Goal: Information Seeking & Learning: Check status

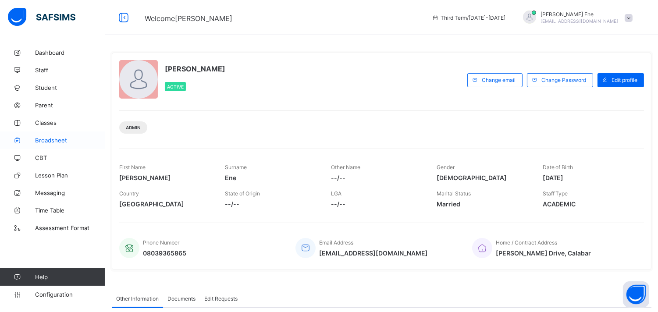
click at [59, 137] on span "Broadsheet" at bounding box center [70, 140] width 70 height 7
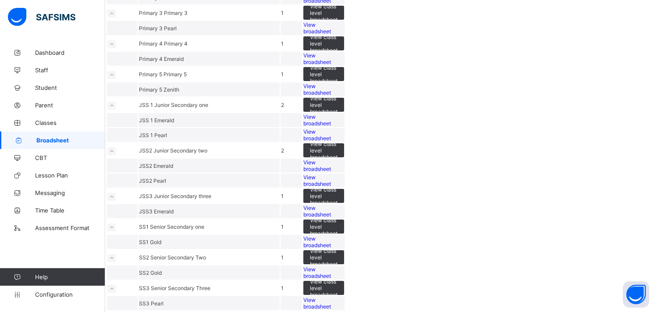
scroll to position [462, 0]
click at [331, 187] on span "View broadsheet" at bounding box center [318, 180] width 28 height 13
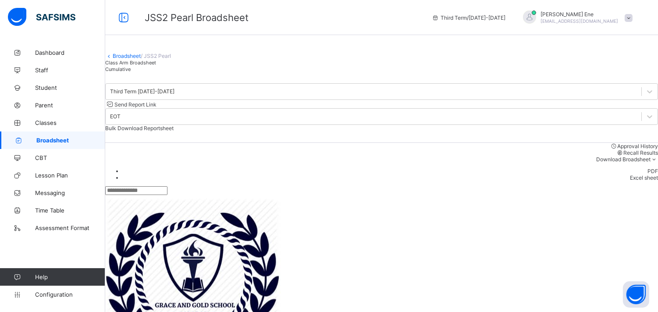
click at [168, 189] on input "text" at bounding box center [136, 190] width 62 height 9
type input "*"
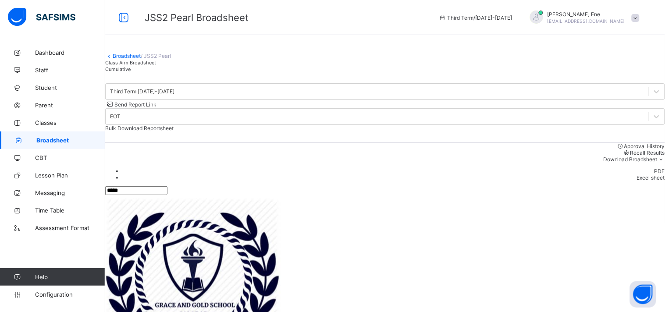
click at [168, 195] on input "*****" at bounding box center [136, 190] width 62 height 9
type input "*"
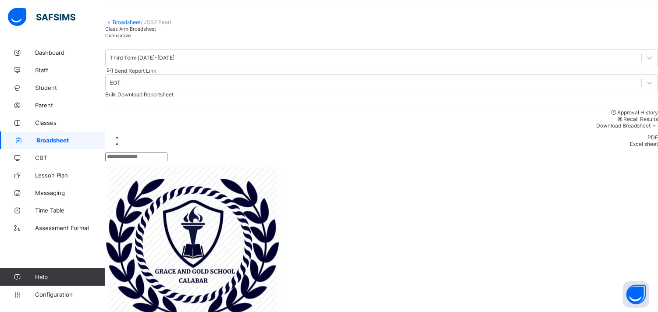
scroll to position [32, 0]
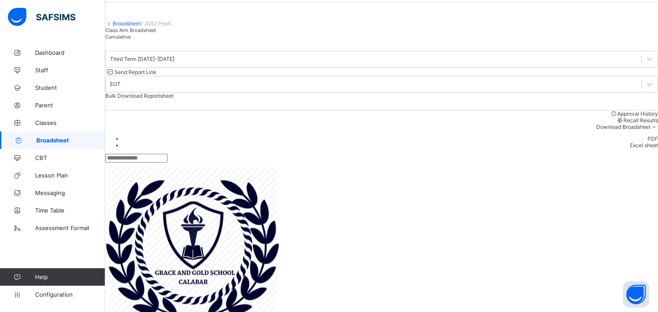
click at [168, 161] on input "text" at bounding box center [136, 158] width 62 height 9
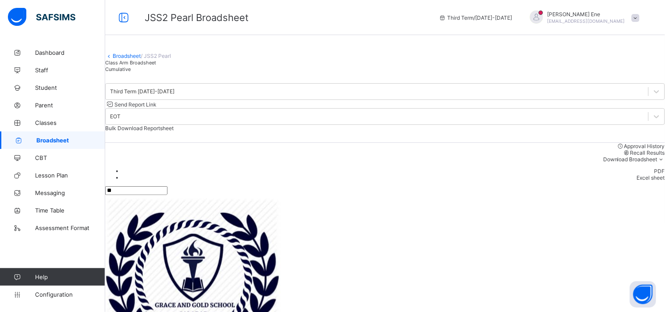
type input "*"
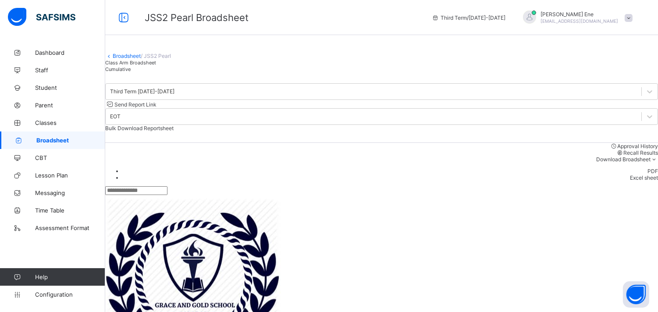
click at [168, 187] on input "text" at bounding box center [136, 190] width 62 height 9
click at [82, 141] on span "Broadsheet" at bounding box center [70, 140] width 69 height 7
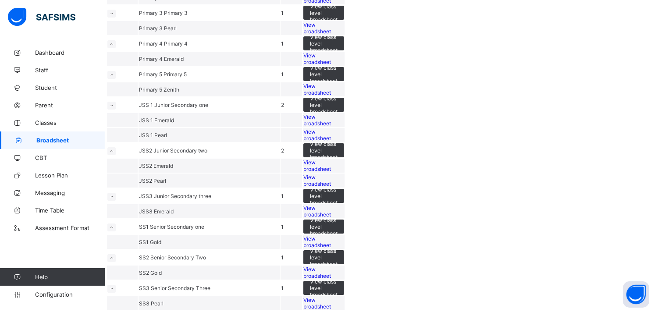
scroll to position [559, 0]
click at [331, 159] on span "View broadsheet" at bounding box center [318, 165] width 28 height 13
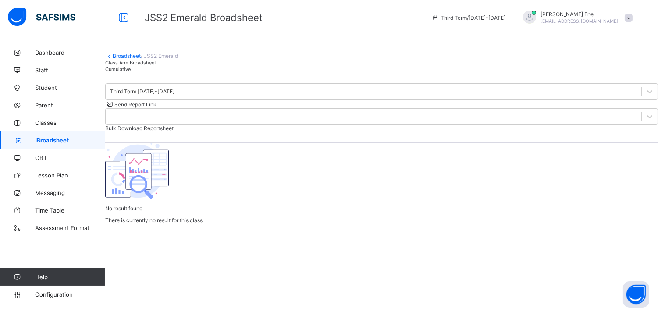
click at [88, 138] on span "Broadsheet" at bounding box center [70, 140] width 69 height 7
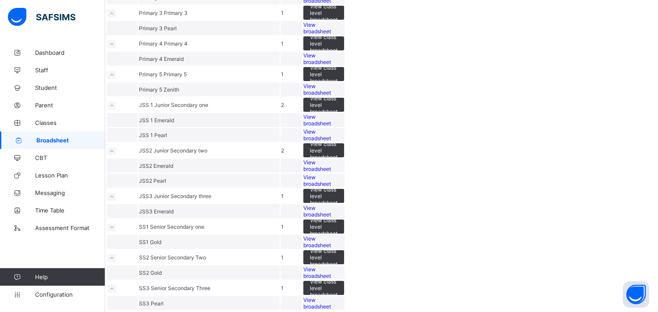
scroll to position [519, 0]
click at [344, 172] on div "View broadsheet" at bounding box center [324, 165] width 41 height 13
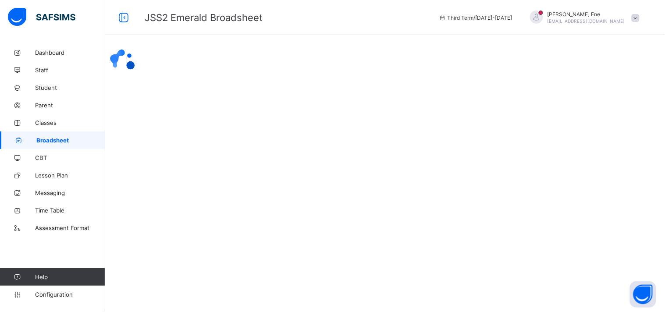
click at [583, 80] on div at bounding box center [385, 62] width 560 height 36
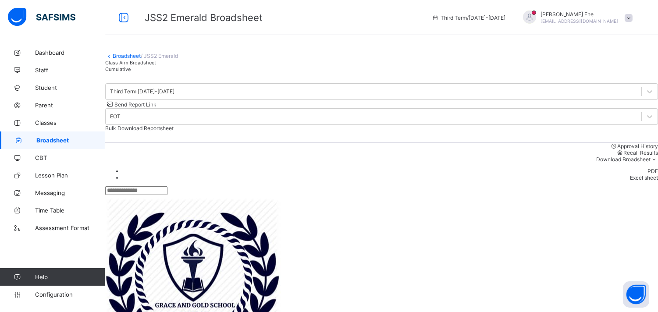
click at [168, 194] on input "text" at bounding box center [136, 190] width 62 height 9
type input "***"
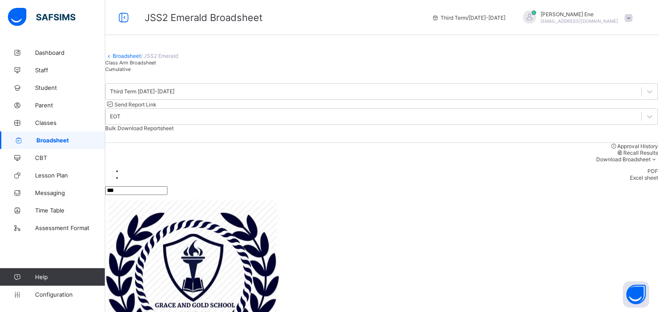
click at [175, 95] on div "Third Term 2024-2025" at bounding box center [142, 92] width 64 height 7
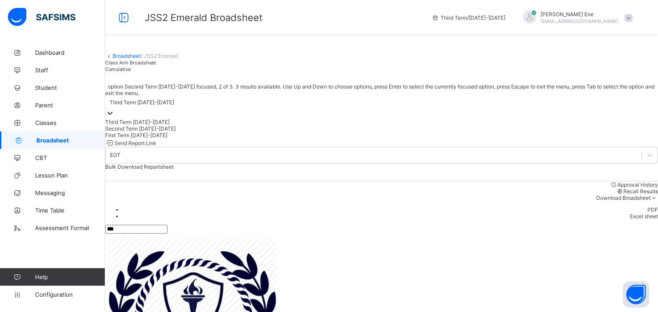
click at [165, 132] on div "Second Term 2024-2025" at bounding box center [381, 128] width 553 height 7
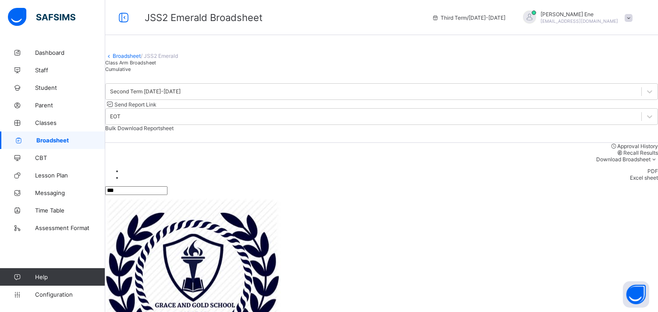
click at [200, 98] on div "Second Term 2024-2025" at bounding box center [374, 92] width 536 height 12
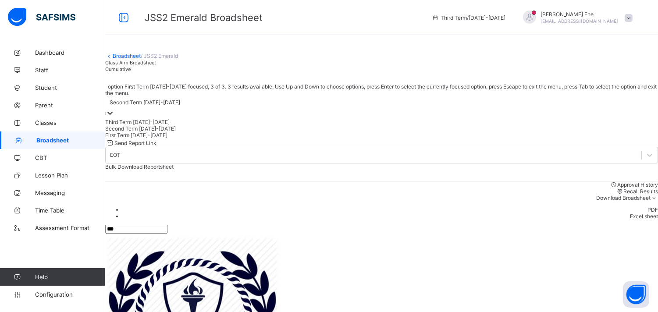
click at [173, 139] on div "First Term 2024-2025" at bounding box center [381, 135] width 553 height 7
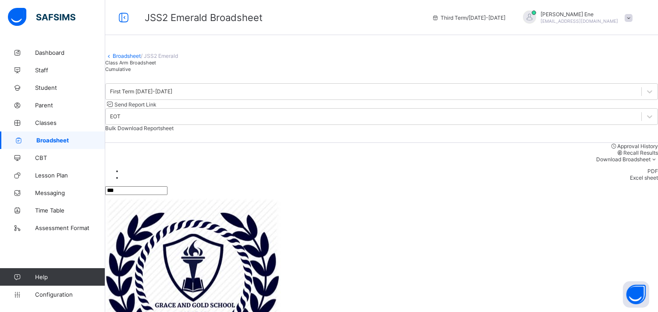
click at [79, 136] on link "Broadsheet" at bounding box center [52, 141] width 105 height 18
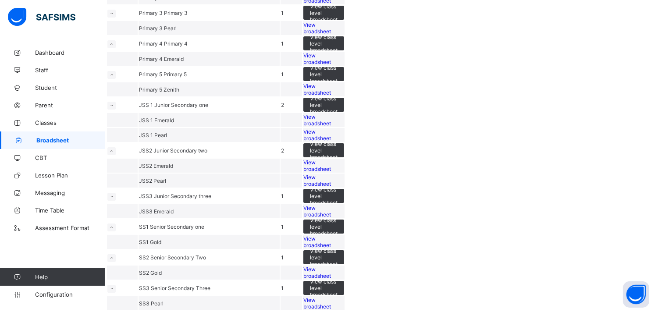
scroll to position [648, 0]
click at [331, 266] on span "View broadsheet" at bounding box center [318, 272] width 28 height 13
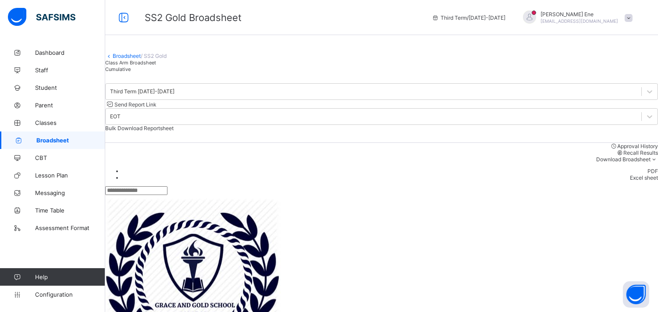
click at [168, 192] on input "text" at bounding box center [136, 190] width 62 height 9
type input "****"
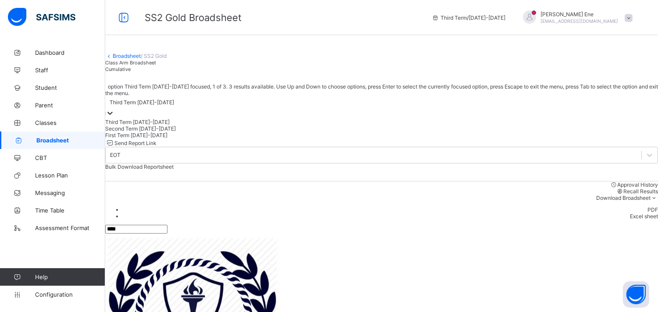
click at [174, 106] on div "Third Term 2024-2025" at bounding box center [142, 103] width 64 height 7
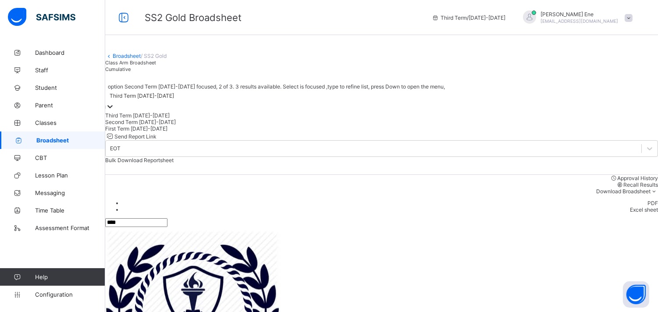
click at [172, 125] on div "Second Term 2024-2025" at bounding box center [381, 122] width 553 height 7
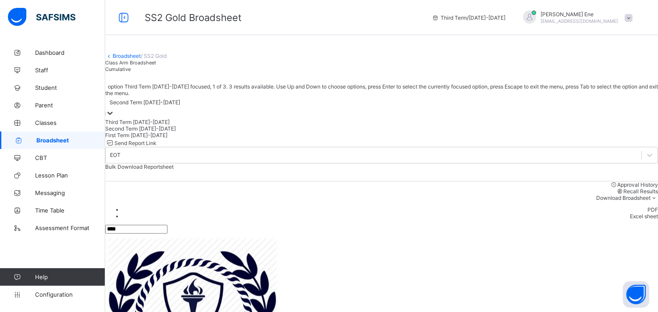
click at [175, 106] on div "Second Term 2024-2025" at bounding box center [145, 103] width 71 height 7
click at [156, 139] on div "First Term 2024-2025" at bounding box center [381, 135] width 553 height 7
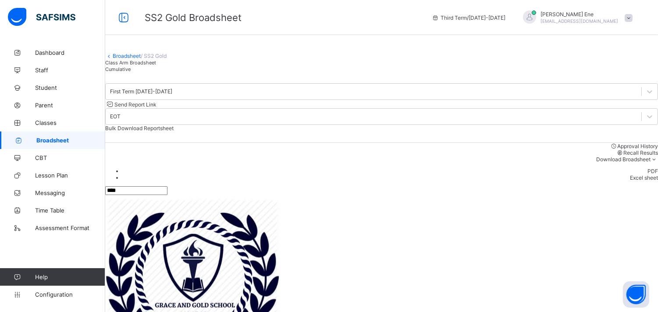
click at [174, 130] on span "Bulk Download Reportsheet" at bounding box center [139, 128] width 68 height 7
click at [48, 133] on link "Broadsheet" at bounding box center [52, 141] width 105 height 18
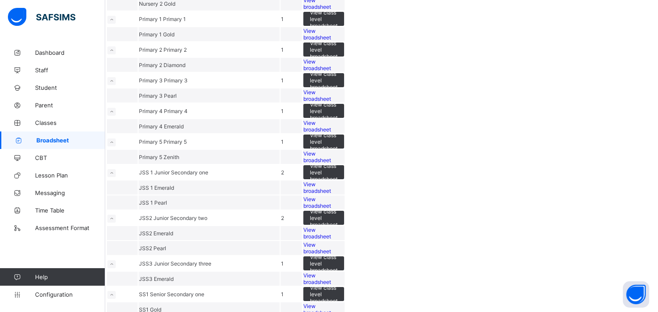
scroll to position [221, 0]
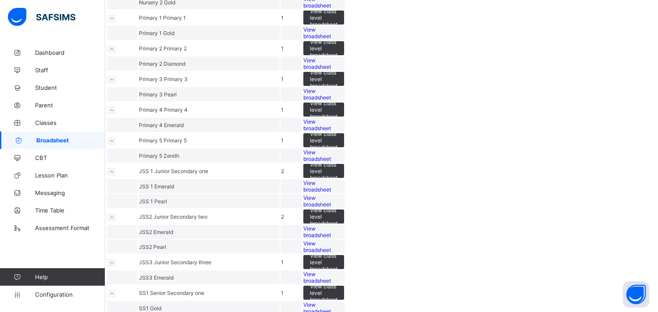
click at [331, 39] on span "View broadsheet" at bounding box center [318, 32] width 28 height 13
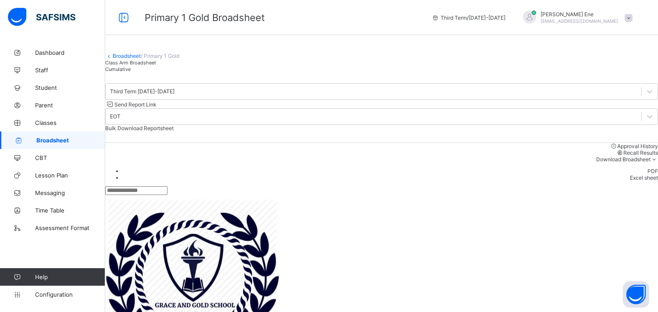
click at [70, 138] on span "Broadsheet" at bounding box center [70, 140] width 69 height 7
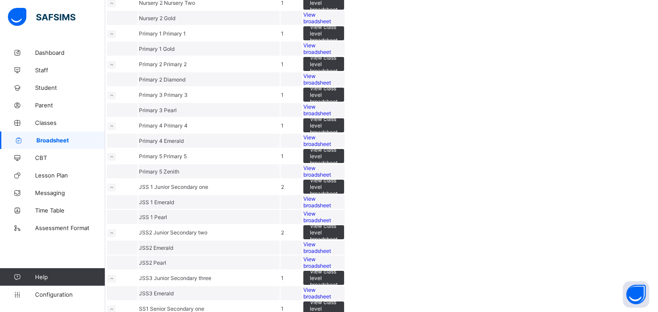
scroll to position [209, 0]
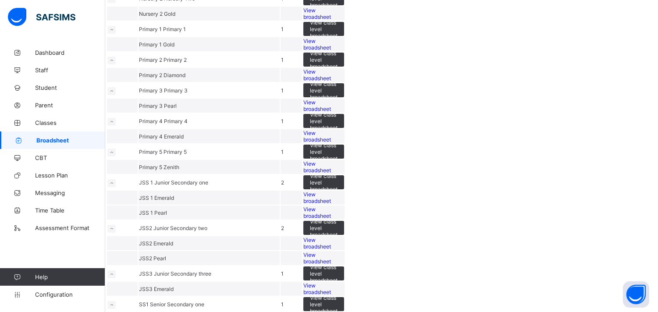
click at [331, 51] on span "View broadsheet" at bounding box center [318, 44] width 28 height 13
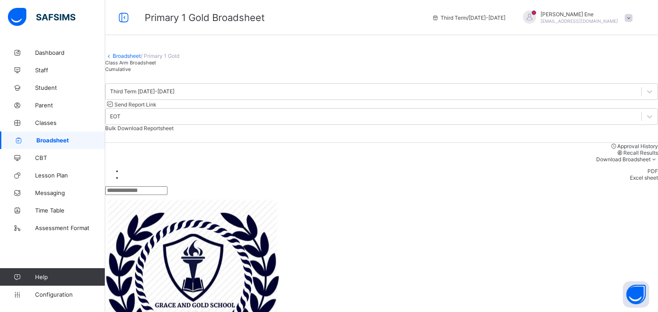
click at [168, 187] on input "text" at bounding box center [136, 190] width 62 height 9
type input "***"
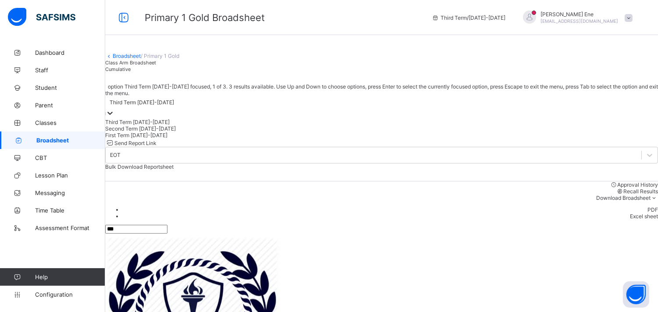
click at [174, 106] on div "Third Term 2024-2025" at bounding box center [142, 103] width 64 height 7
click at [187, 132] on div "Second Term 2024-2025" at bounding box center [381, 128] width 553 height 7
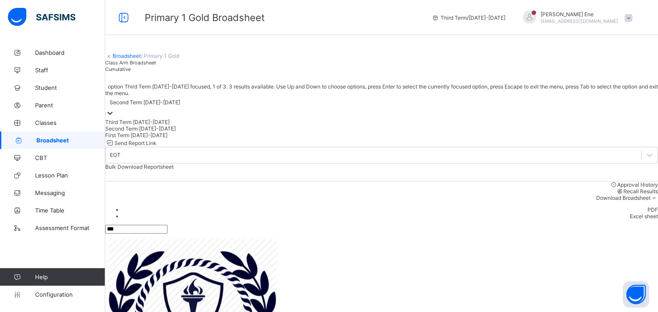
click at [180, 106] on div "Second Term 2024-2025" at bounding box center [145, 103] width 71 height 7
click at [167, 139] on div "First Term 2024-2025" at bounding box center [381, 135] width 553 height 7
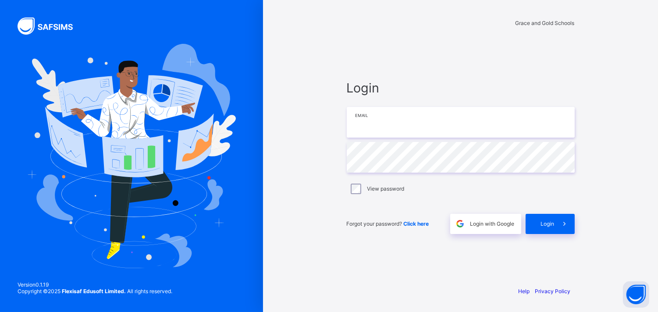
type input "**********"
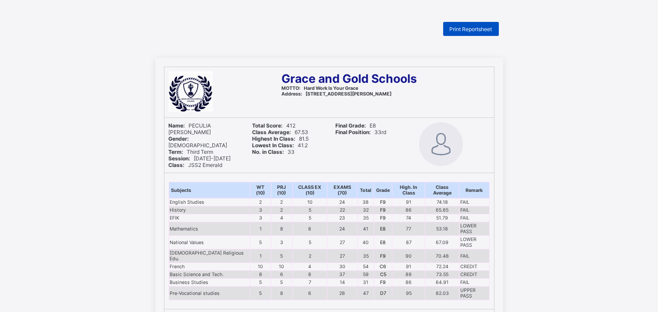
click at [462, 25] on div "Print Reportsheet" at bounding box center [471, 29] width 56 height 14
click at [477, 26] on span "Print Reportsheet" at bounding box center [471, 29] width 43 height 7
click at [491, 26] on span "Print Reportsheet" at bounding box center [471, 29] width 43 height 7
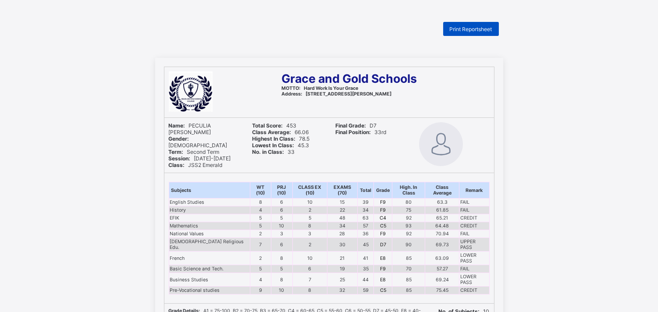
click at [461, 26] on span "Print Reportsheet" at bounding box center [471, 29] width 43 height 7
click at [468, 27] on span "Print Reportsheet" at bounding box center [471, 29] width 43 height 7
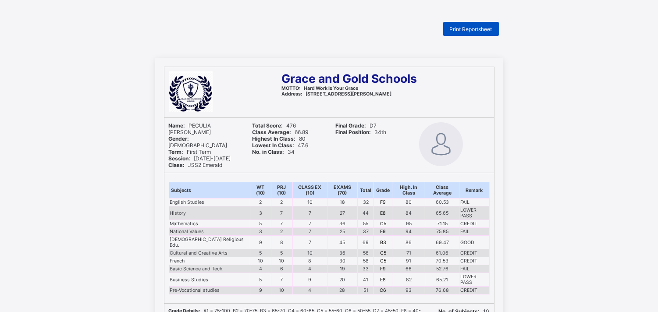
click at [474, 29] on span "Print Reportsheet" at bounding box center [471, 29] width 43 height 7
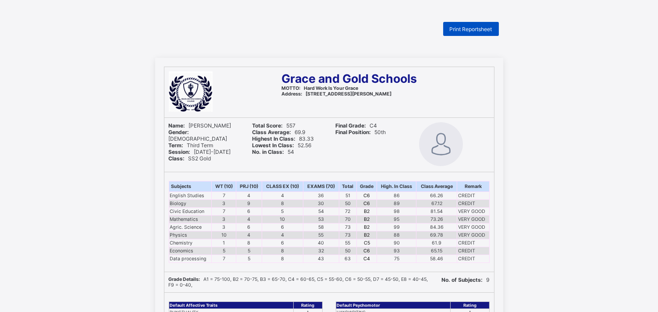
click at [464, 26] on span "Print Reportsheet" at bounding box center [471, 29] width 43 height 7
click at [533, 58] on div "Grace and Gold Schools MOTTO: Hard Work Is Your Grace Address: No. 3 Clement Eb…" at bounding box center [329, 301] width 658 height 487
click at [461, 24] on div "Print Reportsheet" at bounding box center [471, 29] width 56 height 14
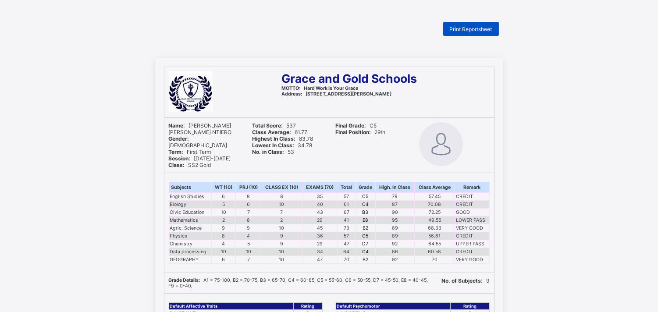
click at [492, 29] on span "Print Reportsheet" at bounding box center [471, 29] width 43 height 7
click at [472, 26] on span "Print Reportsheet" at bounding box center [471, 29] width 43 height 7
click at [467, 27] on span "Print Reportsheet" at bounding box center [471, 29] width 43 height 7
click at [476, 27] on span "Print Reportsheet" at bounding box center [471, 29] width 43 height 7
drag, startPoint x: 478, startPoint y: 18, endPoint x: 443, endPoint y: 57, distance: 52.2
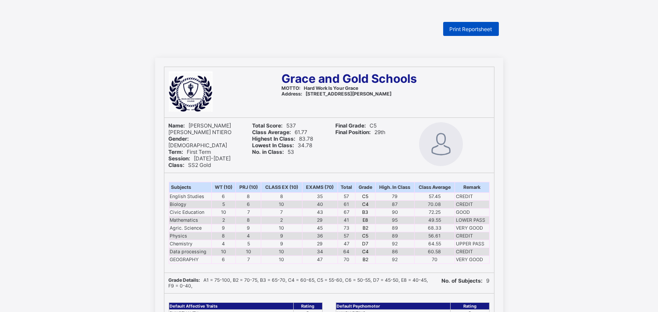
drag, startPoint x: 443, startPoint y: 57, endPoint x: 472, endPoint y: 23, distance: 44.2
click at [471, 26] on span "Print Reportsheet" at bounding box center [471, 29] width 43 height 7
click at [464, 26] on span "Print Reportsheet" at bounding box center [471, 29] width 43 height 7
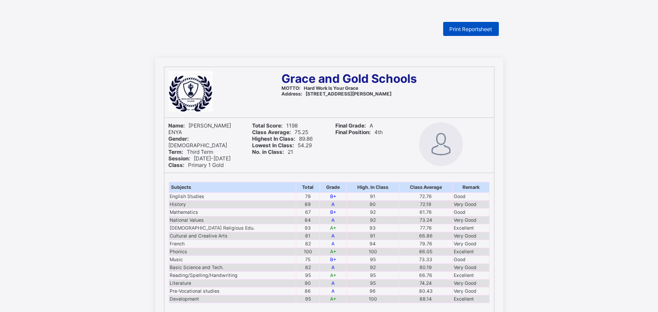
click at [472, 28] on span "Print Reportsheet" at bounding box center [471, 29] width 43 height 7
click at [457, 29] on span "Print Reportsheet" at bounding box center [471, 29] width 43 height 7
click at [474, 27] on span "Print Reportsheet" at bounding box center [471, 29] width 43 height 7
click at [493, 29] on span "Print Reportsheet" at bounding box center [471, 29] width 43 height 7
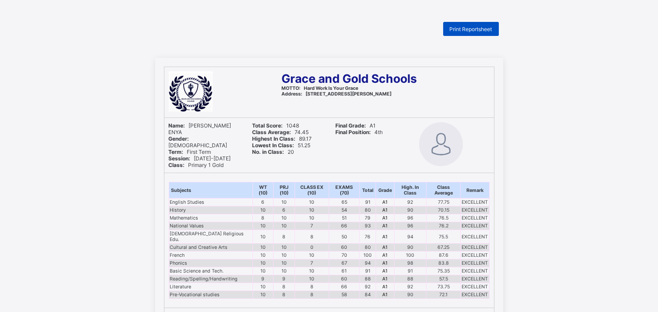
click at [472, 28] on span "Print Reportsheet" at bounding box center [471, 29] width 43 height 7
